Goal: Task Accomplishment & Management: Manage account settings

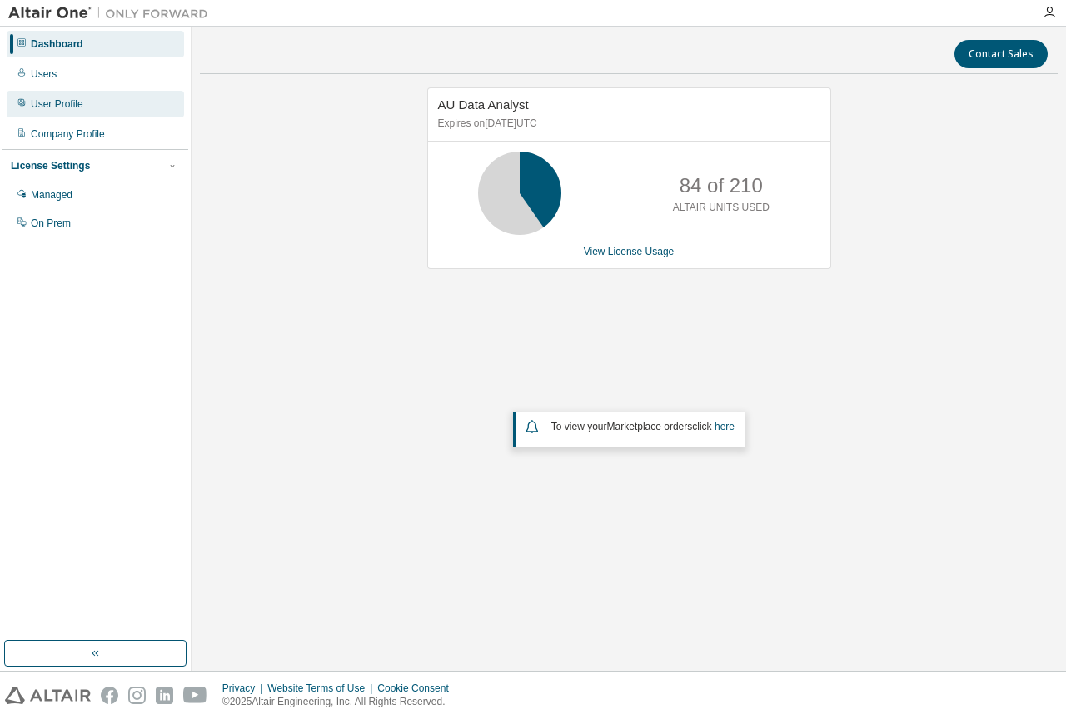
click at [82, 110] on div "User Profile" at bounding box center [95, 104] width 177 height 27
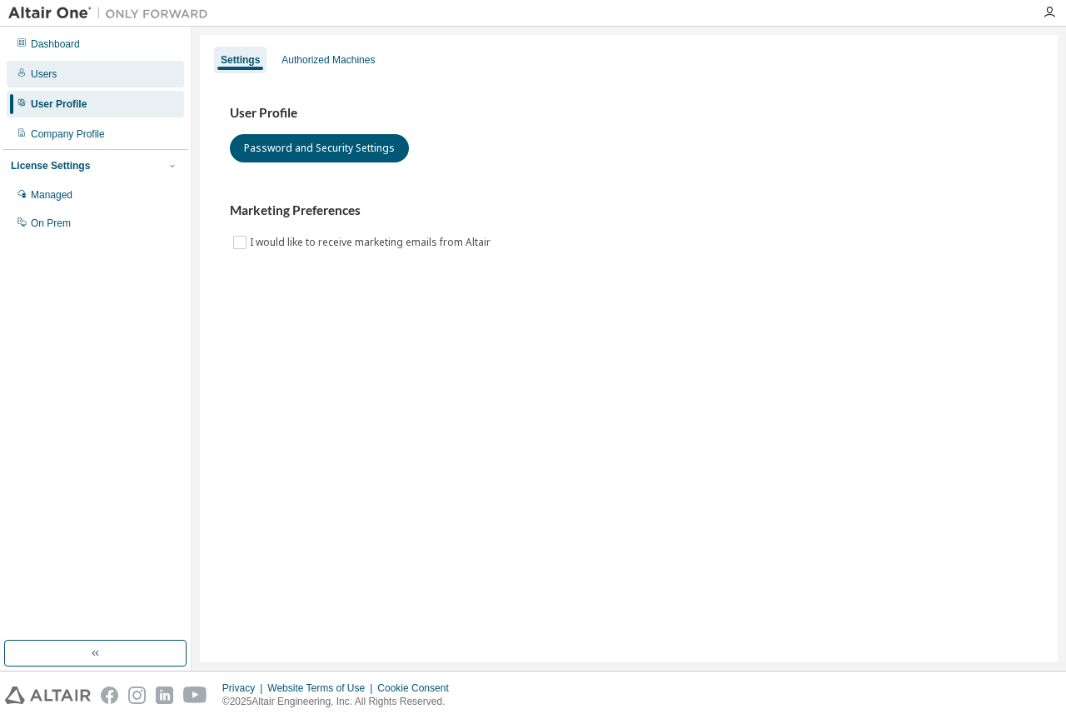
click at [83, 71] on div "Users" at bounding box center [95, 74] width 177 height 27
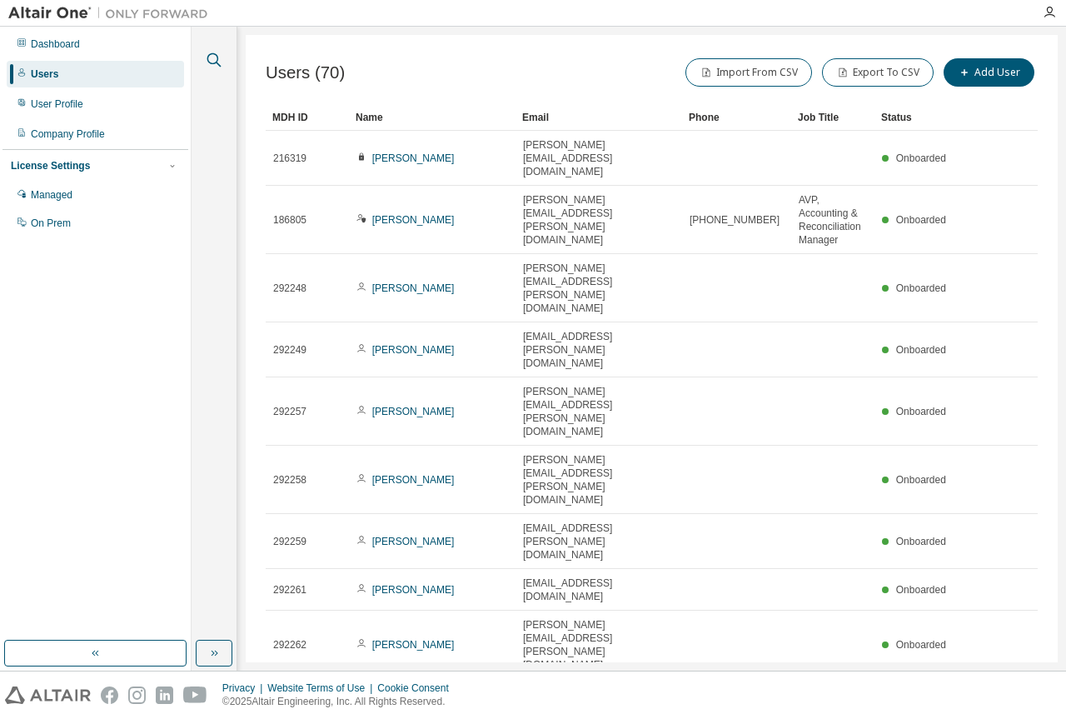
click at [212, 56] on icon "button" at bounding box center [214, 60] width 20 height 20
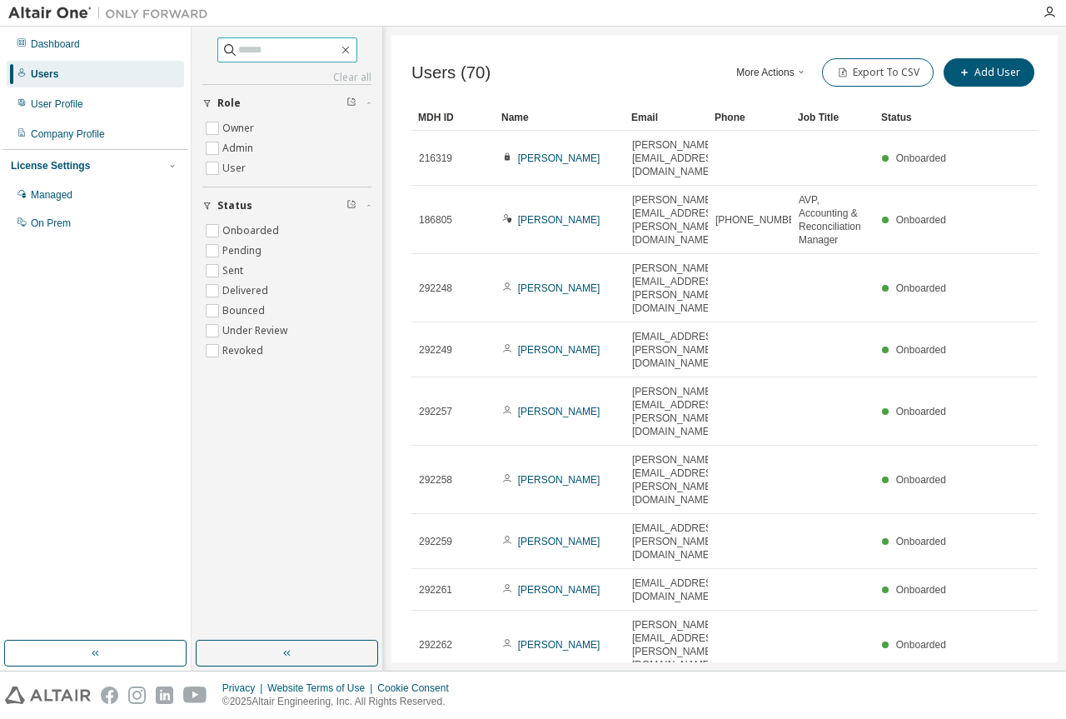
click at [238, 44] on input "text" at bounding box center [288, 50] width 100 height 17
type input "****"
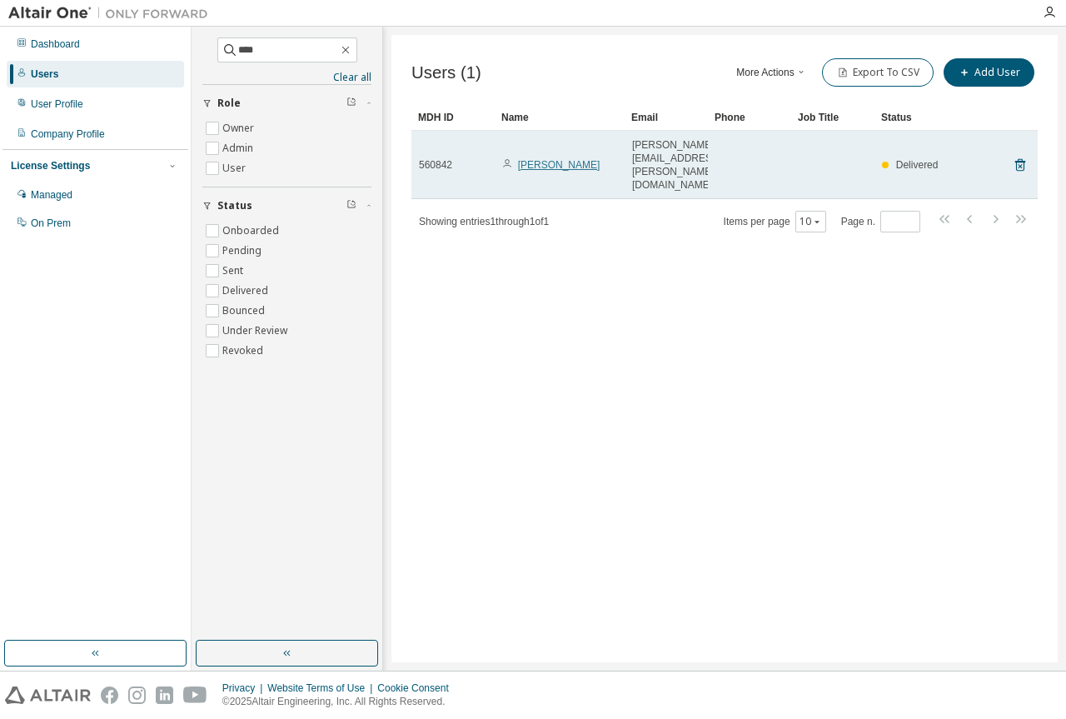
click at [542, 159] on link "Rhea Javier" at bounding box center [559, 165] width 82 height 12
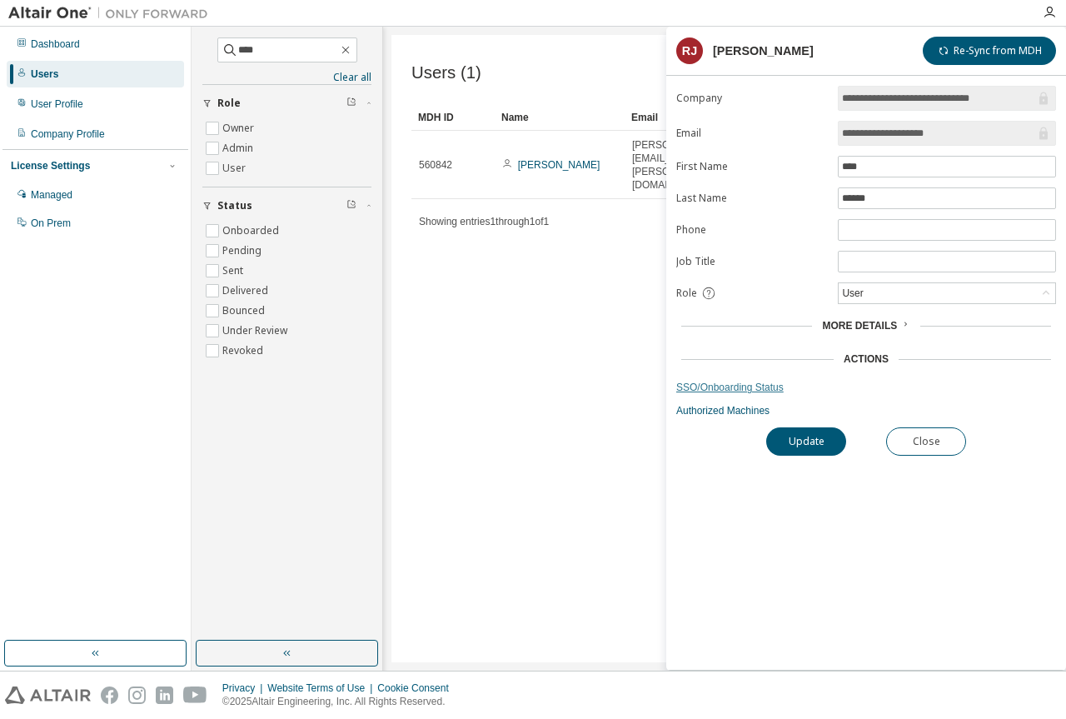
click at [711, 392] on link "SSO/Onboarding Status" at bounding box center [866, 387] width 380 height 13
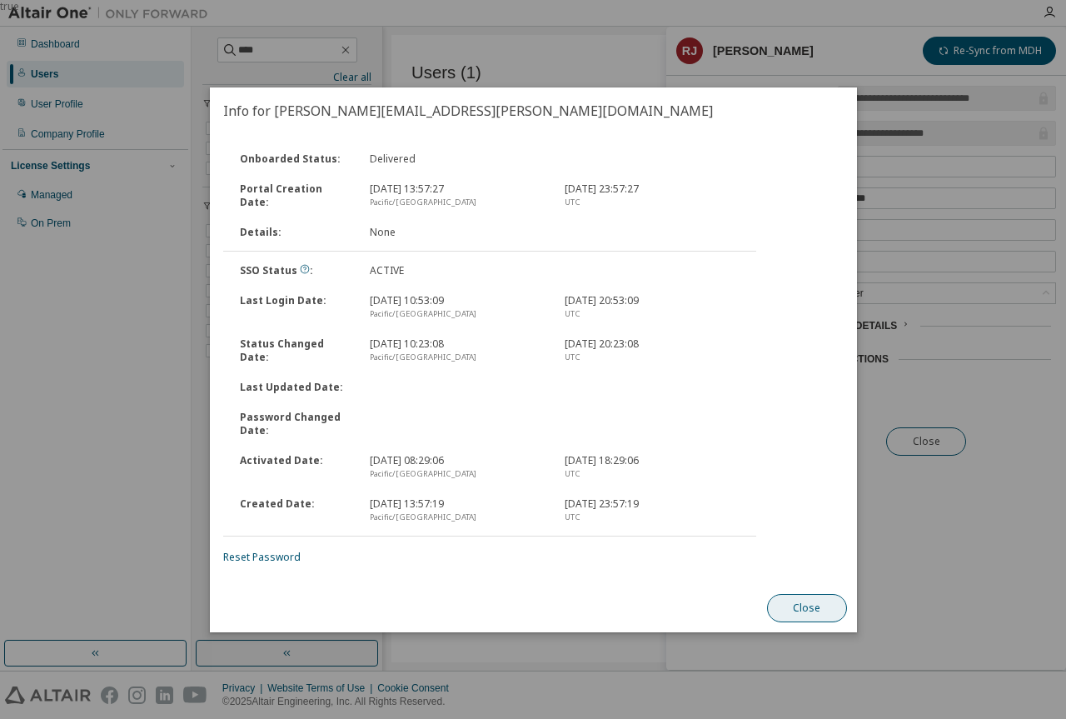
click at [808, 597] on button "Close" at bounding box center [806, 608] width 80 height 28
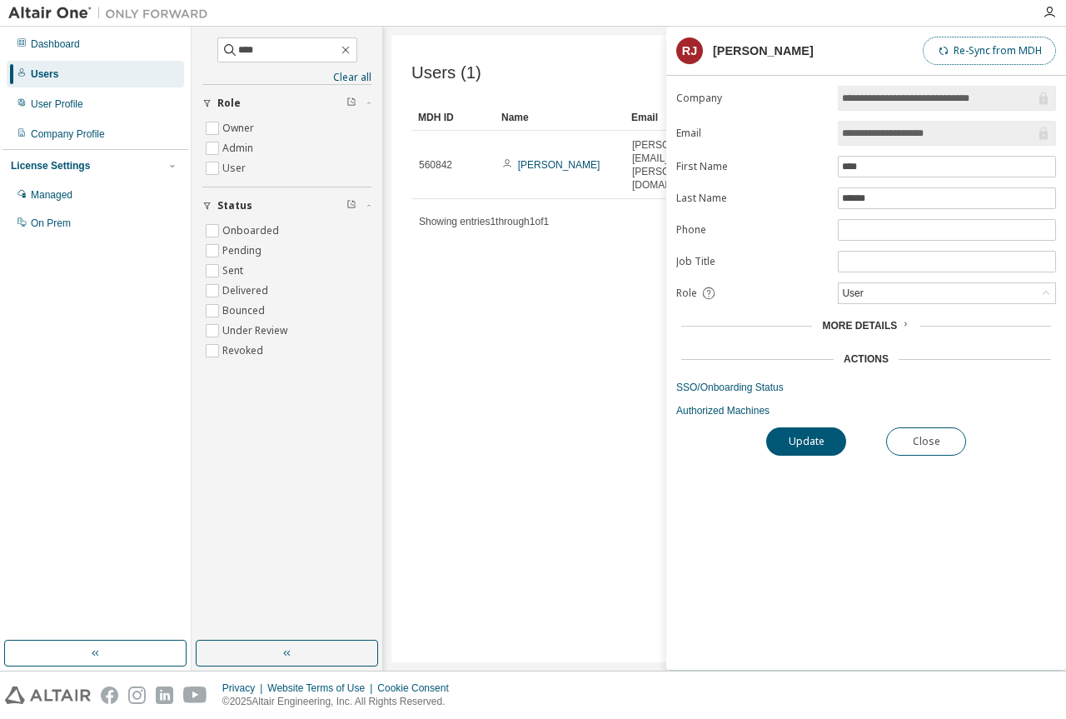
click at [986, 42] on button "Re-Sync from MDH" at bounding box center [989, 51] width 133 height 28
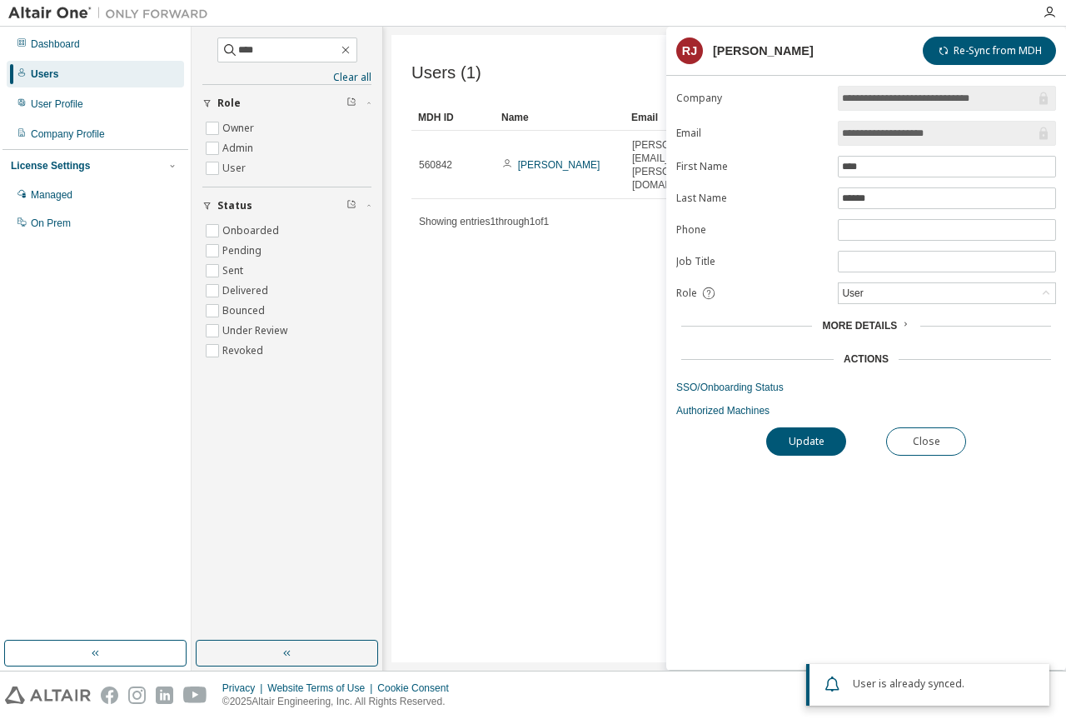
click at [902, 322] on icon at bounding box center [906, 324] width 10 height 10
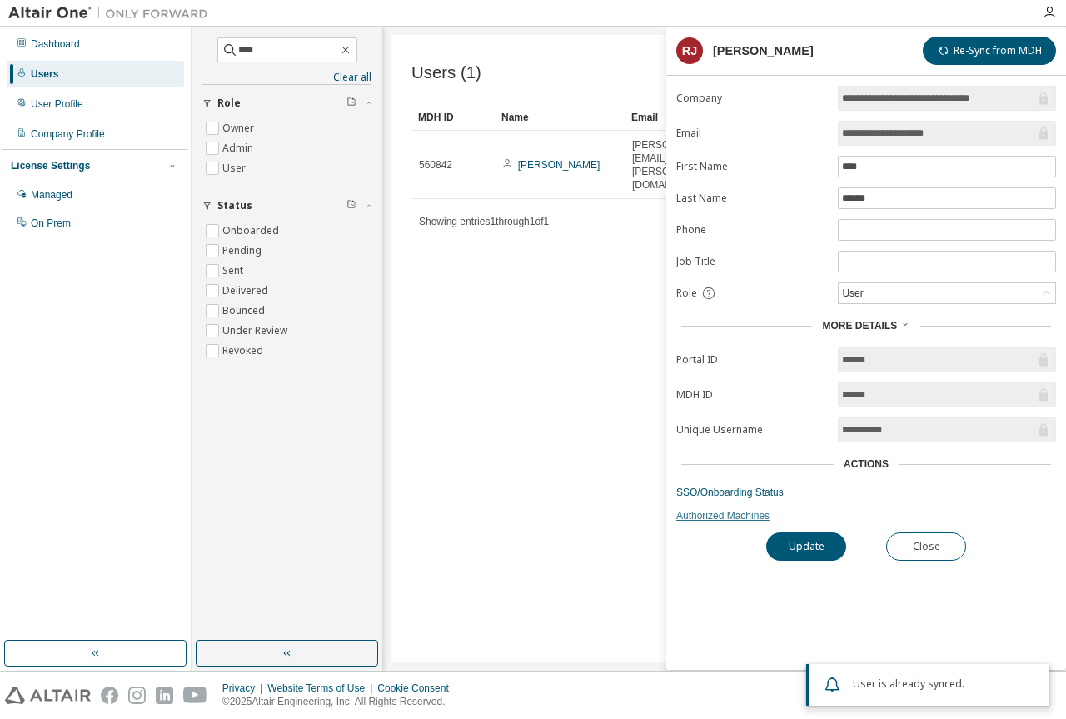
click at [721, 519] on link "Authorized Machines" at bounding box center [866, 515] width 380 height 13
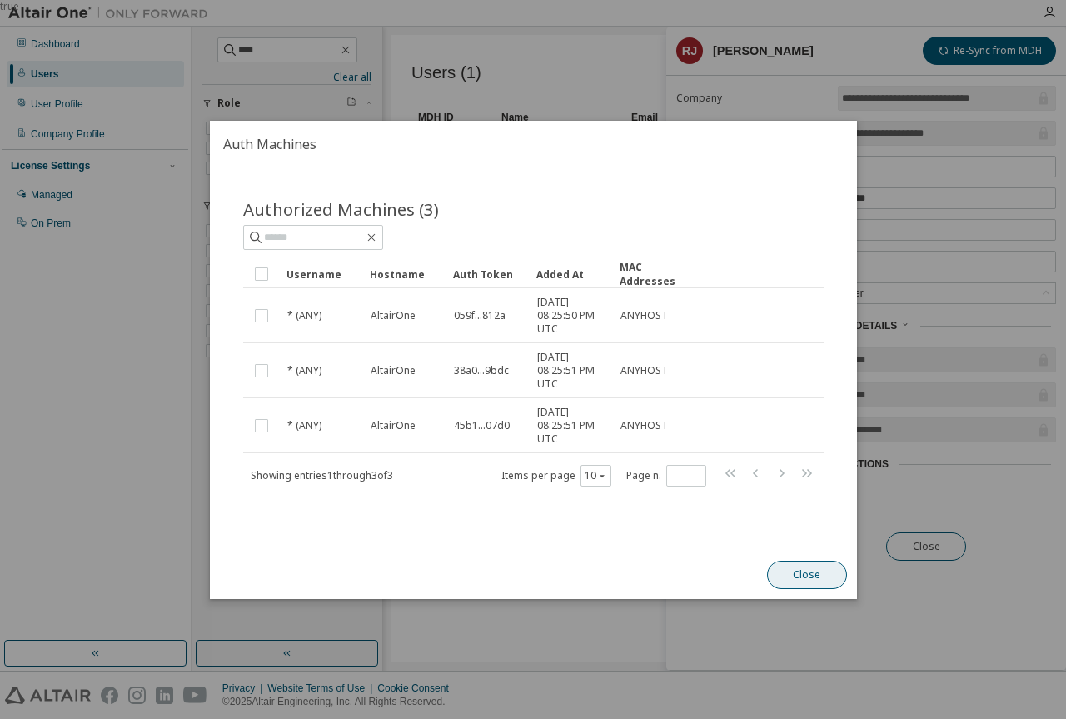
click at [788, 569] on button "Close" at bounding box center [806, 575] width 80 height 28
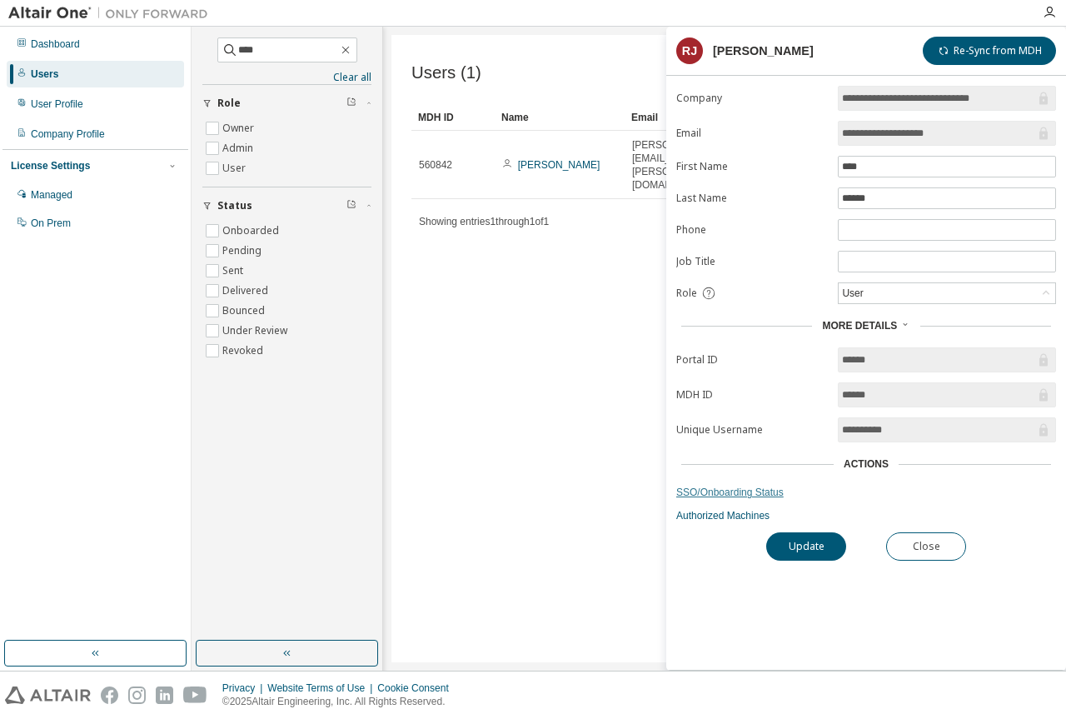
click at [746, 497] on link "SSO/Onboarding Status" at bounding box center [866, 492] width 380 height 13
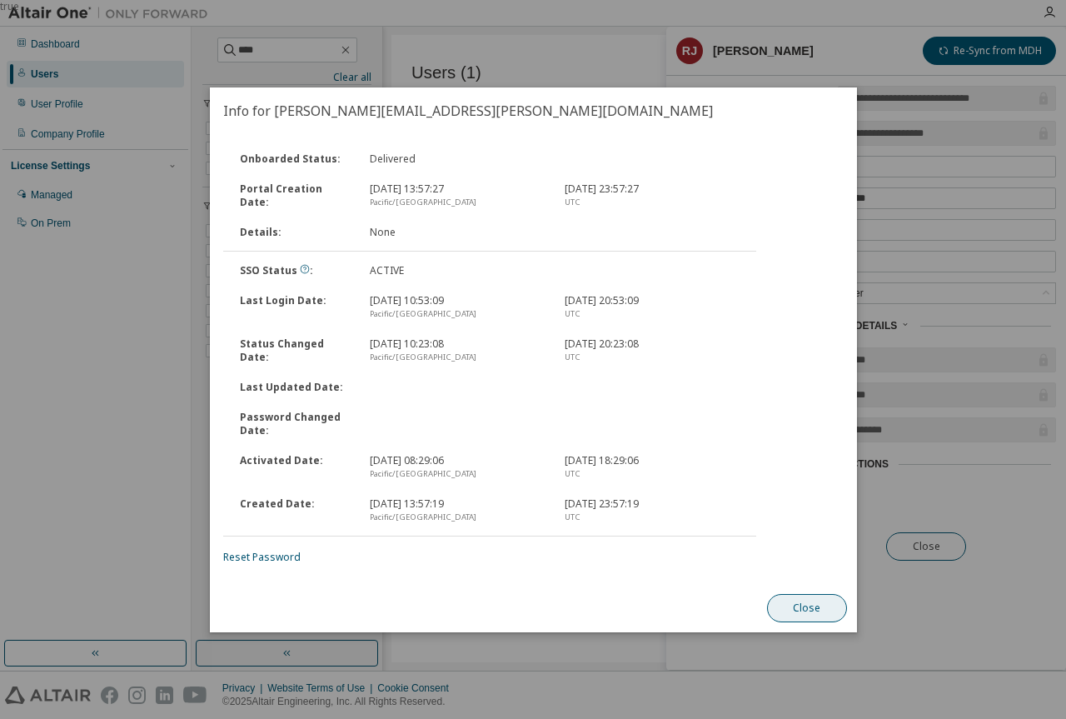
click at [829, 614] on button "Close" at bounding box center [806, 608] width 80 height 28
